Goal: Feedback & Contribution: Submit feedback/report problem

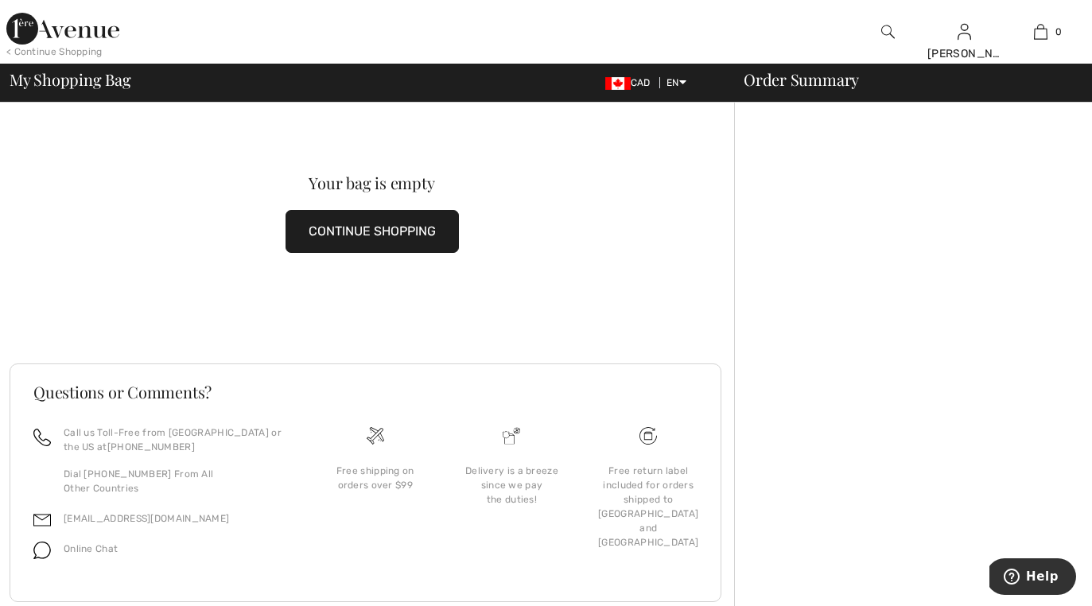
click at [886, 35] on img at bounding box center [888, 31] width 14 height 19
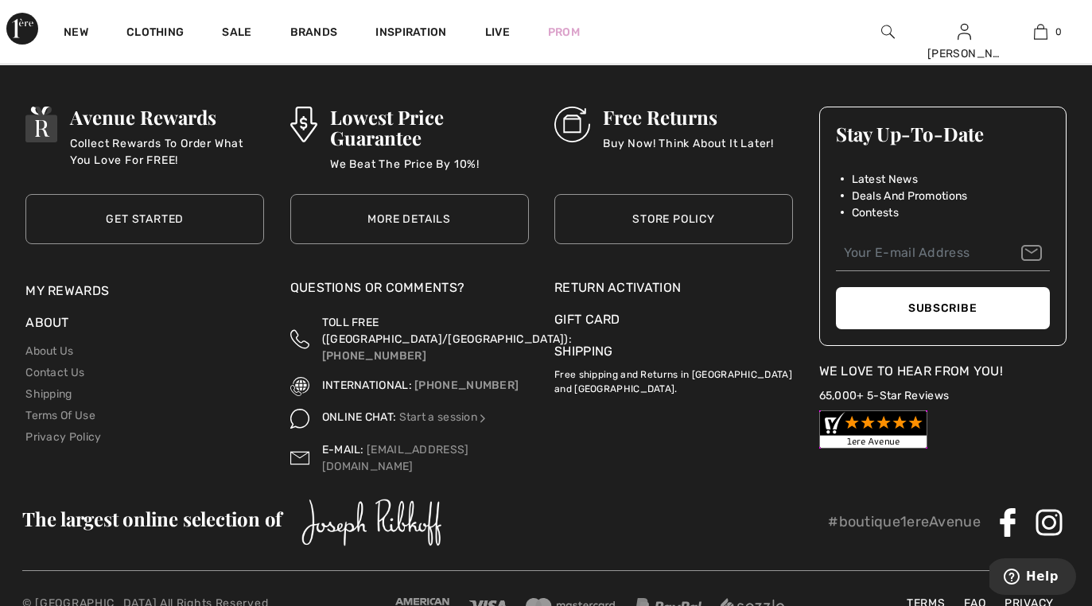
scroll to position [5527, 0]
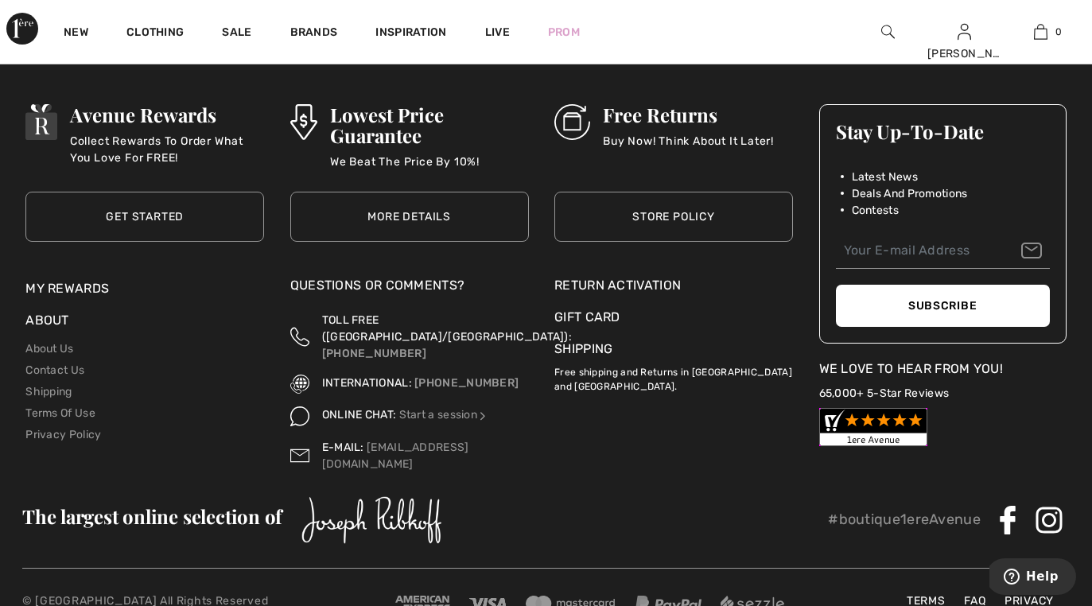
click at [336, 439] on div "E-MAIL: [EMAIL_ADDRESS][DOMAIN_NAME]" at bounding box center [425, 455] width 207 height 33
click at [336, 441] on span "E-MAIL:" at bounding box center [343, 448] width 42 height 14
click at [300, 439] on img at bounding box center [299, 455] width 19 height 33
click at [406, 441] on link "[EMAIL_ADDRESS][DOMAIN_NAME]" at bounding box center [395, 456] width 147 height 30
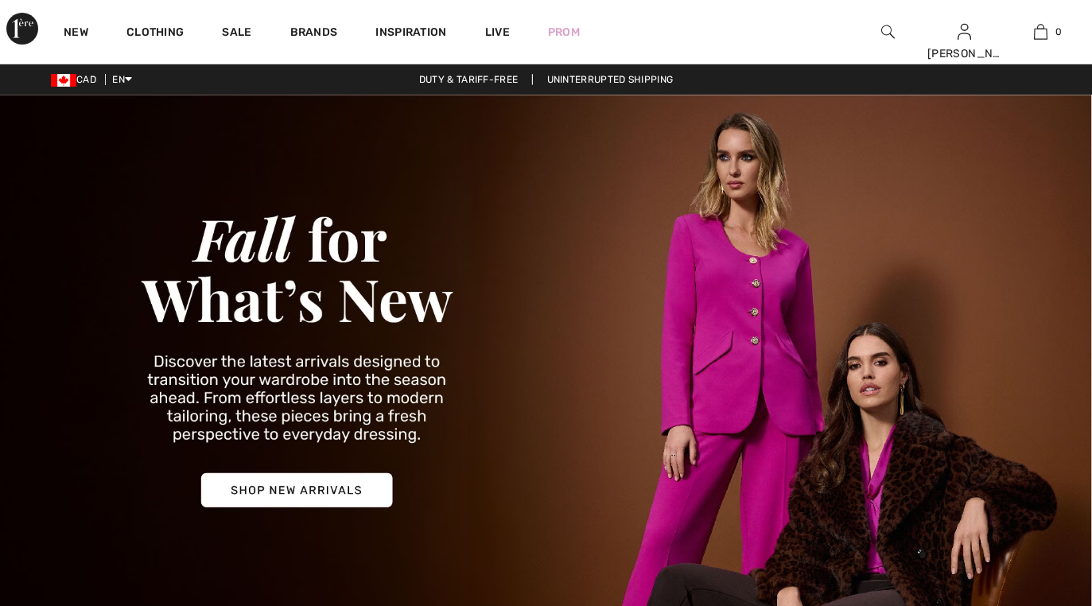
checkbox input "true"
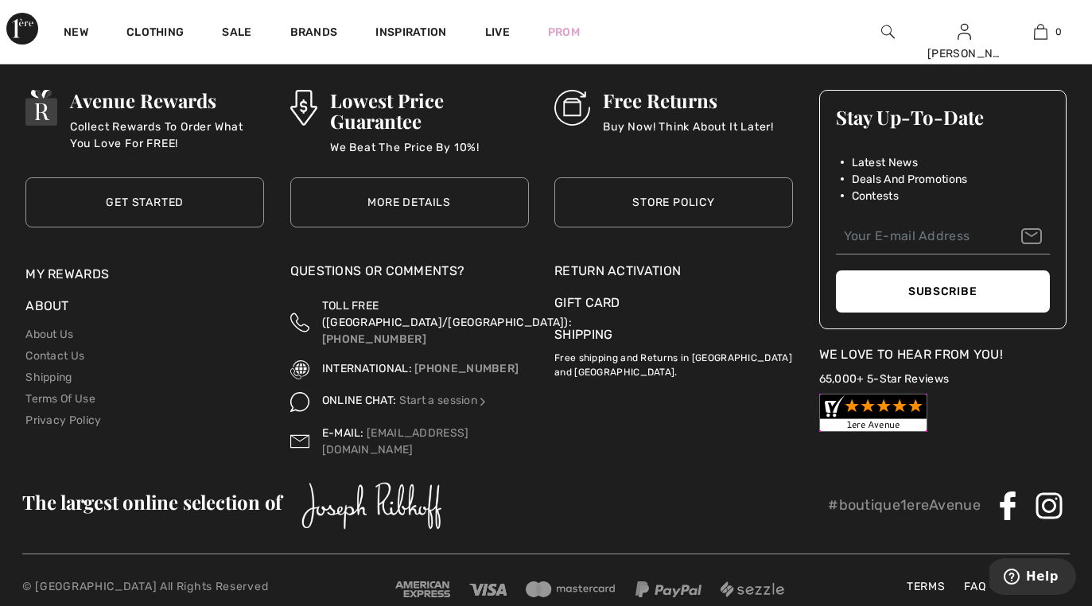
scroll to position [5540, 0]
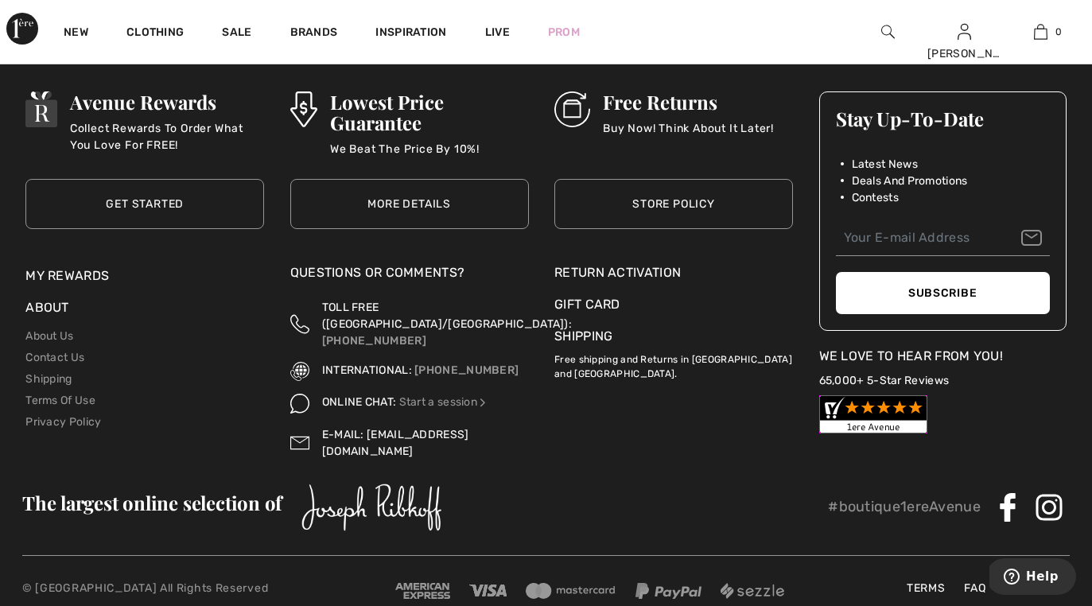
click at [371, 428] on link "[EMAIL_ADDRESS][DOMAIN_NAME]" at bounding box center [395, 443] width 147 height 30
click at [418, 395] on link "Start a session" at bounding box center [444, 402] width 90 height 14
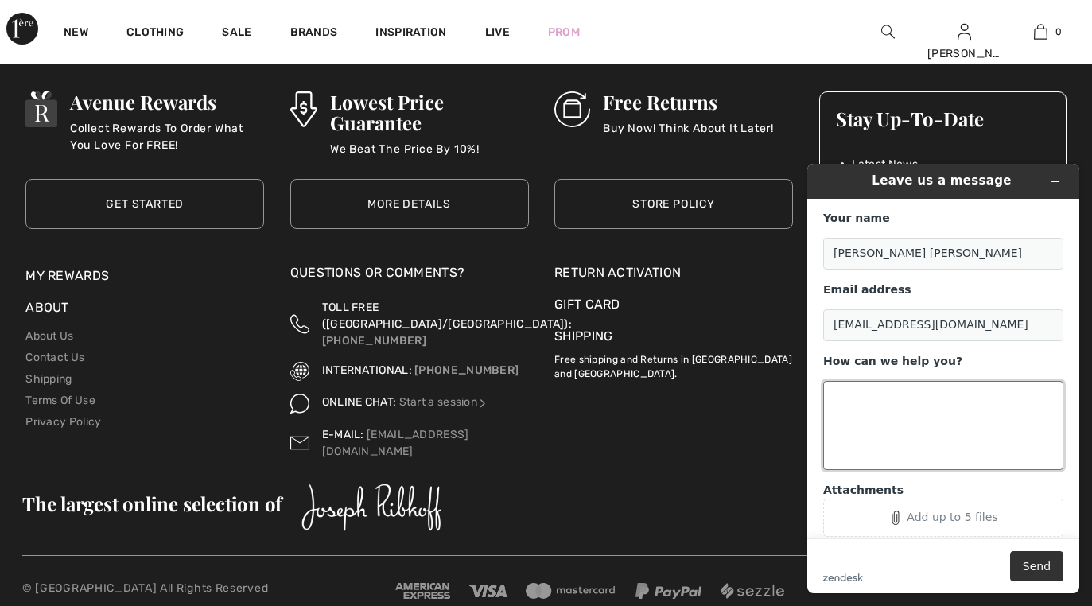
click at [850, 403] on textarea "How can we help you?" at bounding box center [943, 425] width 240 height 89
click at [846, 397] on textarea "How can we help you?" at bounding box center [943, 425] width 240 height 89
click at [981, 398] on textarea "Can you pleas call me at 7097472708" at bounding box center [943, 425] width 240 height 89
click at [846, 416] on textarea "Can you pleas call me at 709 7472708" at bounding box center [943, 425] width 240 height 89
click at [1035, 397] on textarea "Can you pleas call me at 709 7472708" at bounding box center [943, 425] width 240 height 89
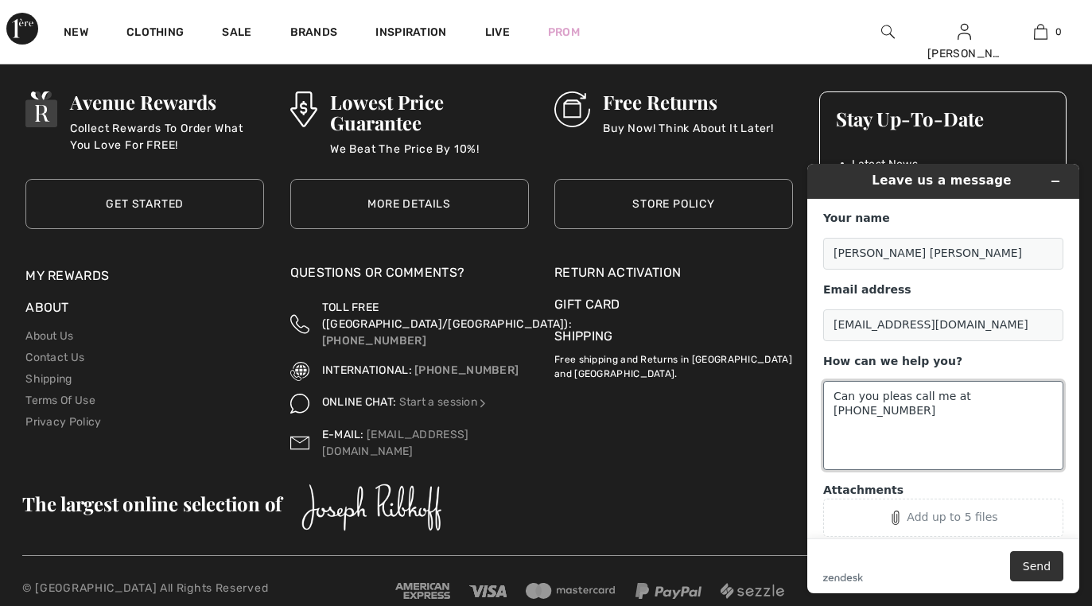
click at [1035, 397] on textarea "Can you pleas call me at 709 7472708" at bounding box center [943, 425] width 240 height 89
click at [1035, 394] on textarea "Can you pleas call me at 709 7472708" at bounding box center [943, 425] width 240 height 89
type textarea "Can you pleas call me at 709 7472708 ASAP."
click at [1031, 566] on button "Send" at bounding box center [1036, 566] width 53 height 30
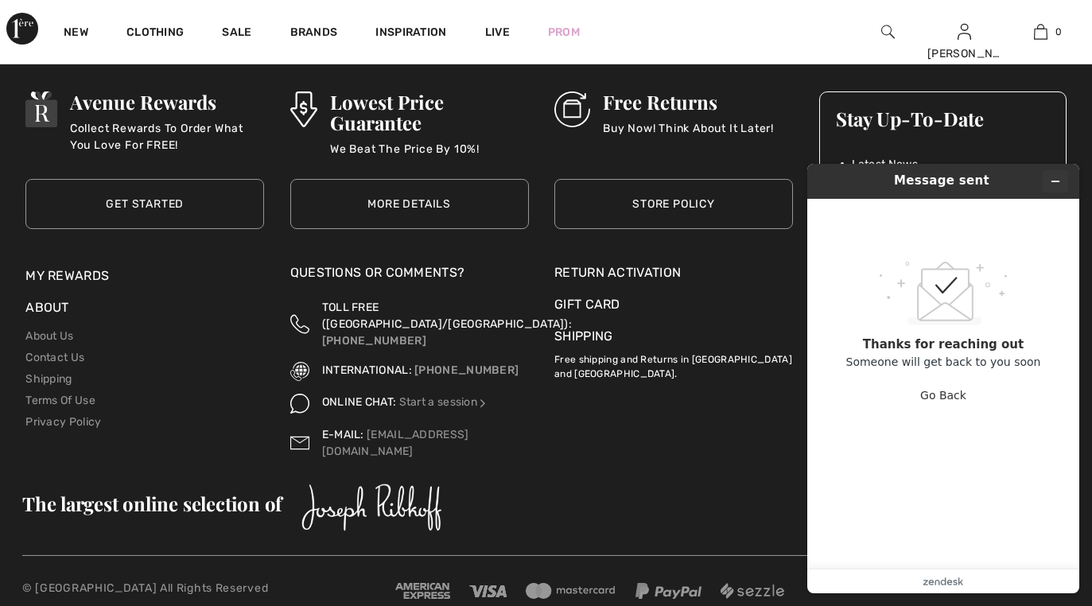
click at [1057, 178] on icon "Minimize widget" at bounding box center [1055, 181] width 11 height 11
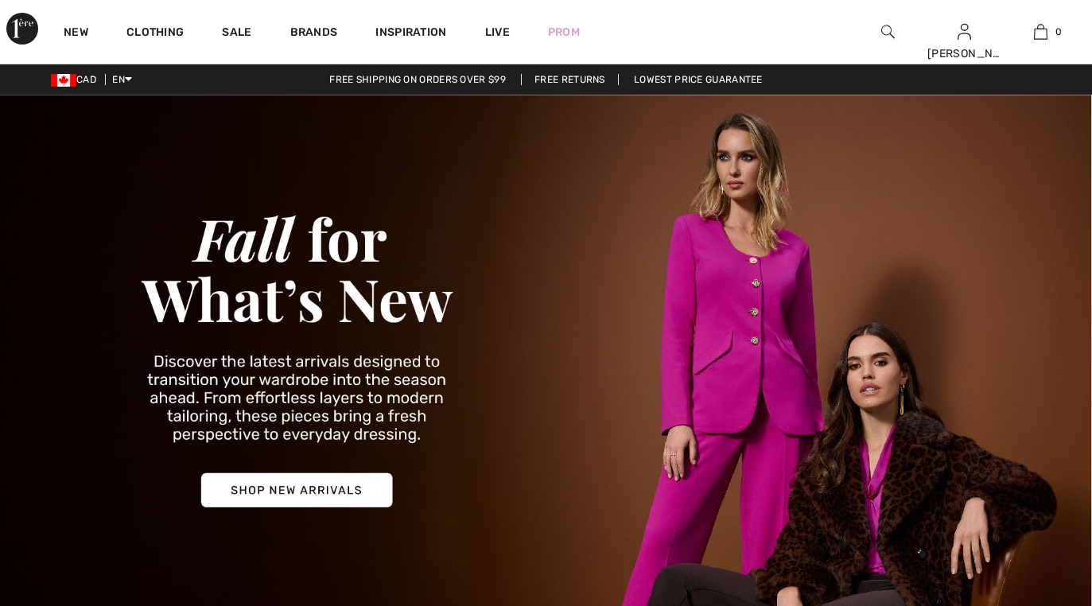
click at [336, 496] on img at bounding box center [546, 356] width 1092 height 523
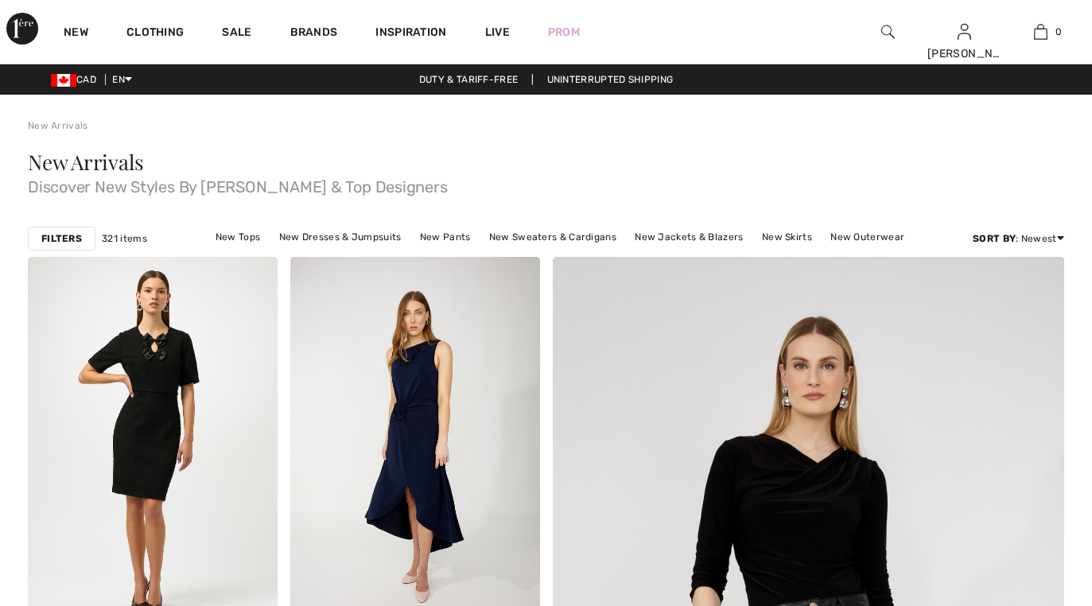
checkbox input "true"
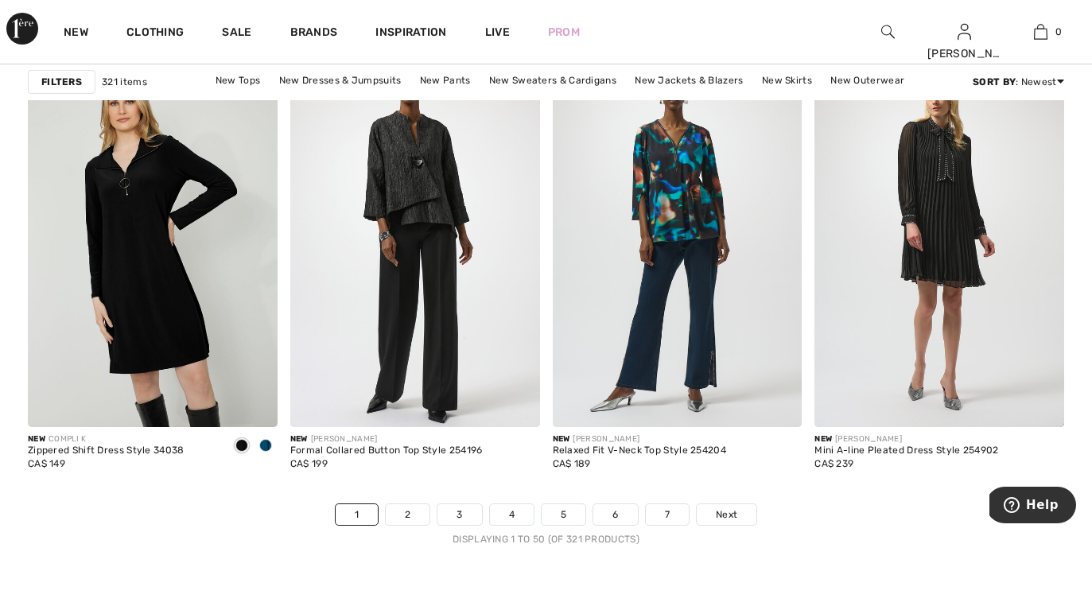
scroll to position [6799, 0]
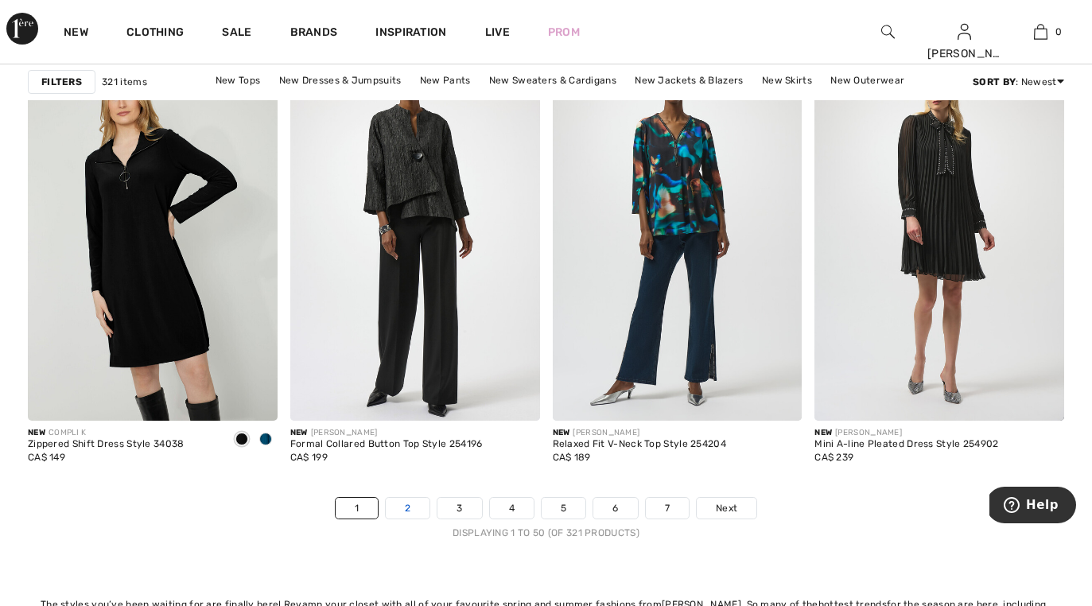
click at [411, 507] on link "2" at bounding box center [408, 508] width 44 height 21
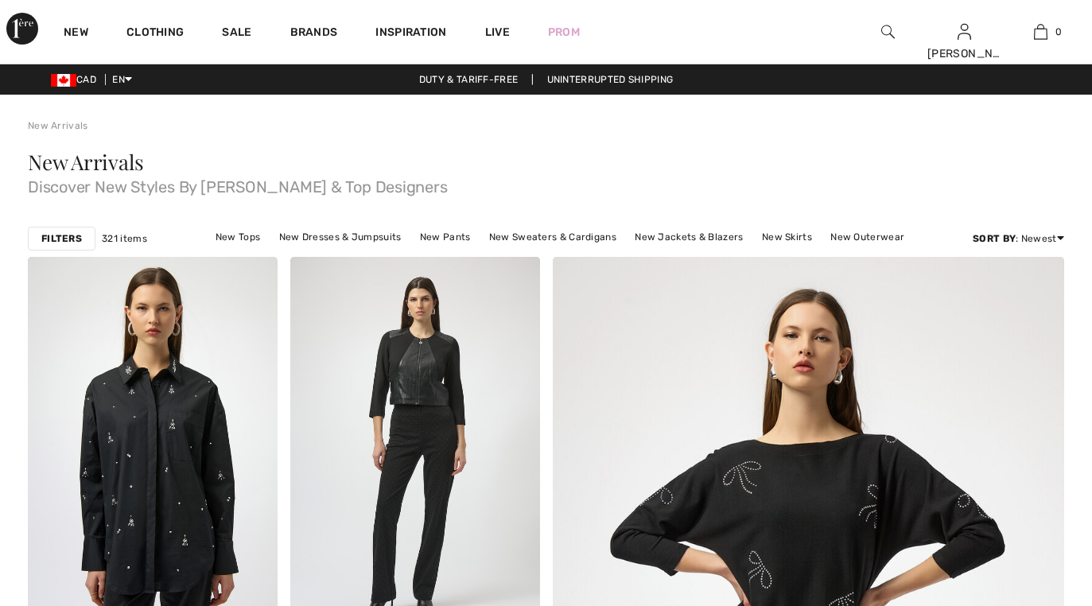
checkbox input "true"
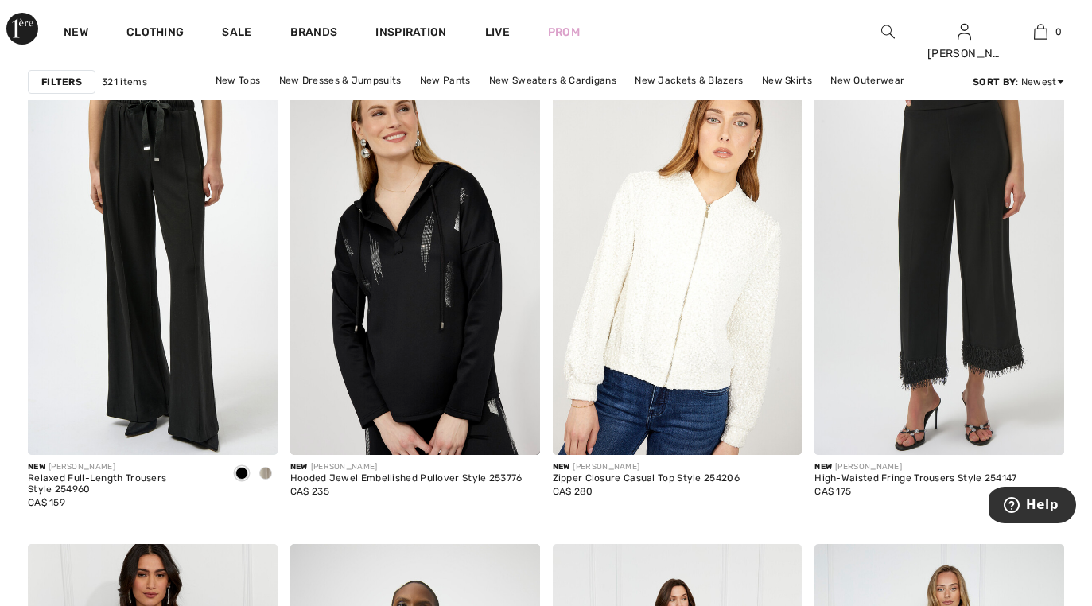
scroll to position [2210, 0]
